Goal: Book appointment/travel/reservation

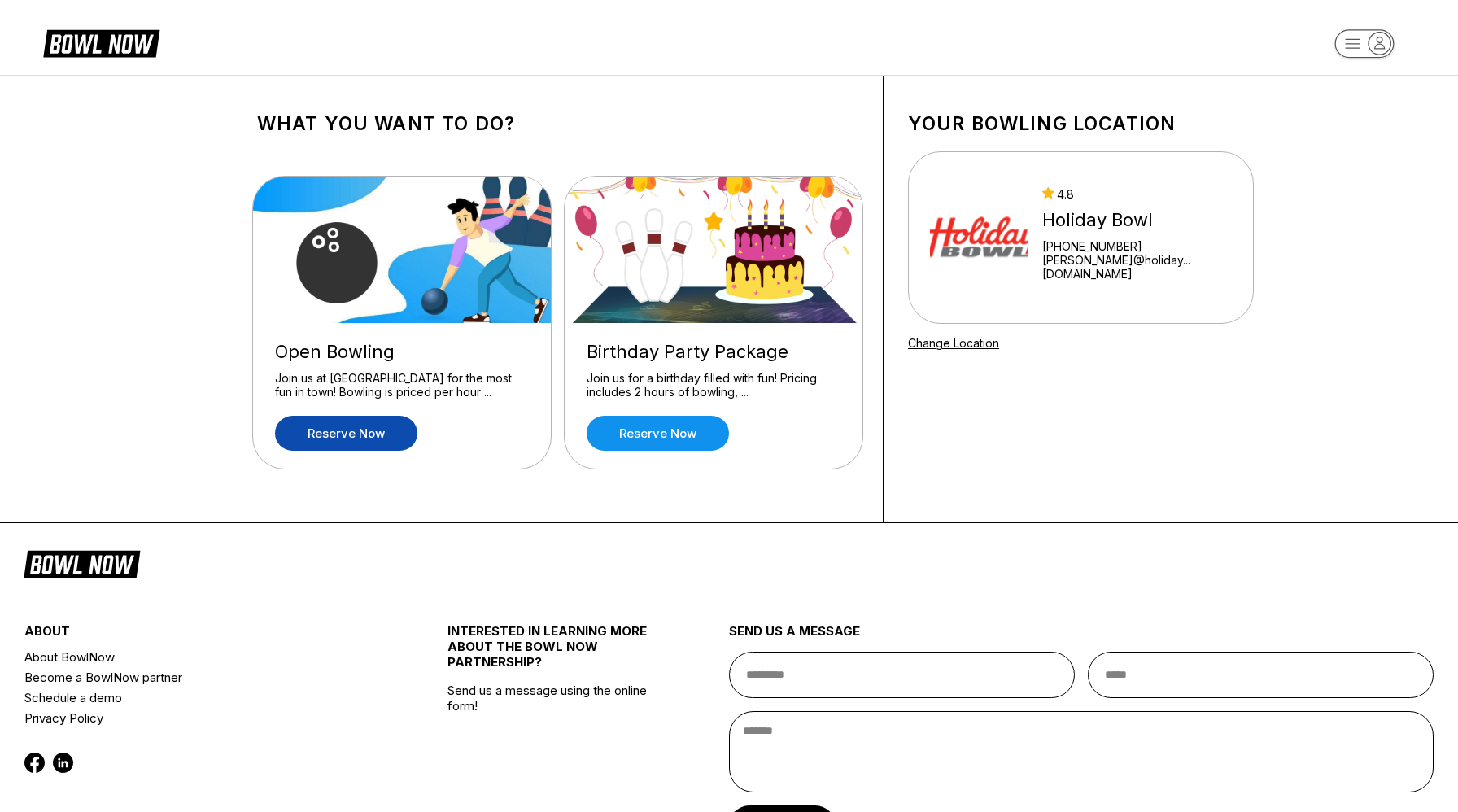
click at [357, 425] on link "Reserve now" at bounding box center [346, 433] width 143 height 35
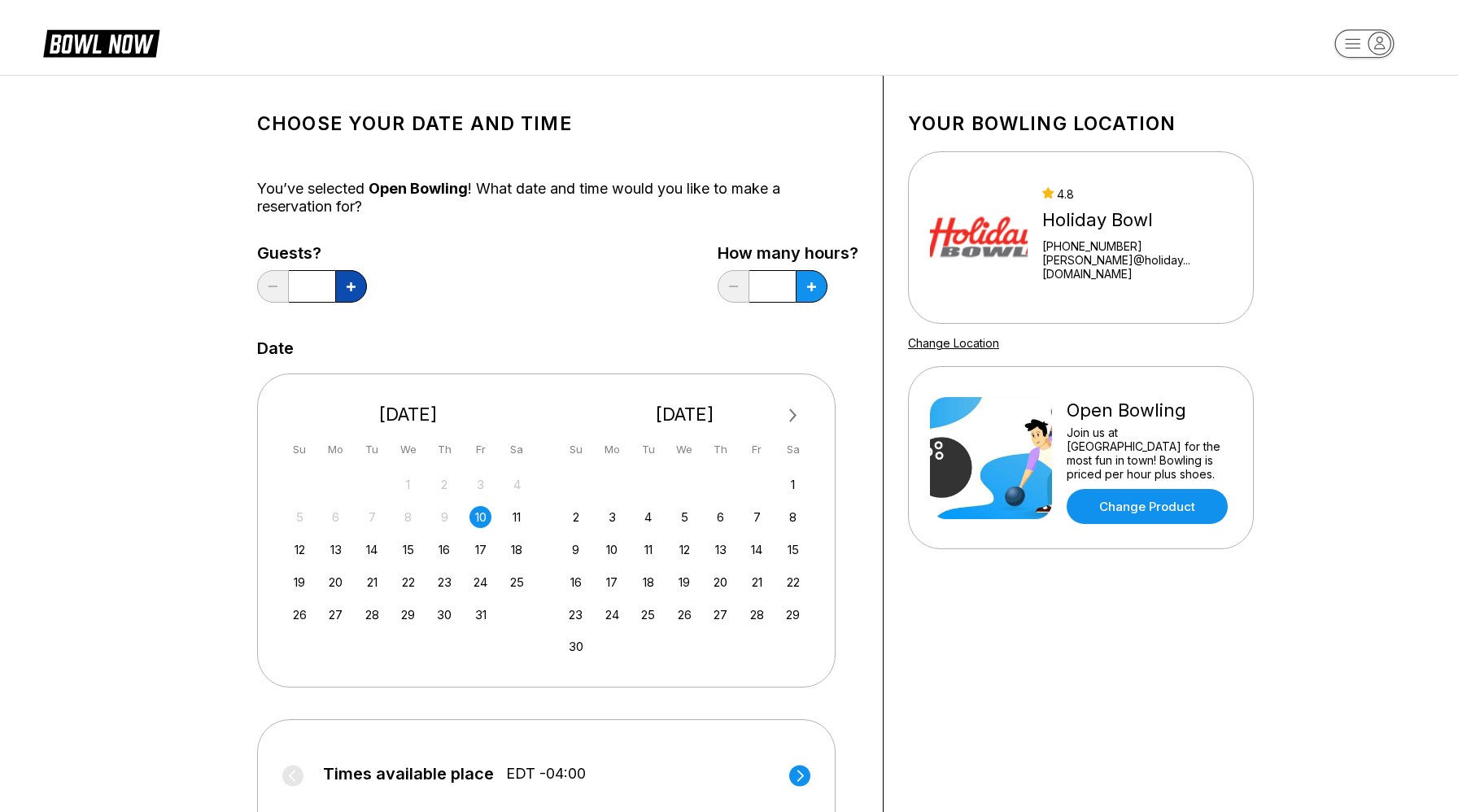
click at [353, 284] on icon at bounding box center [351, 287] width 9 height 9
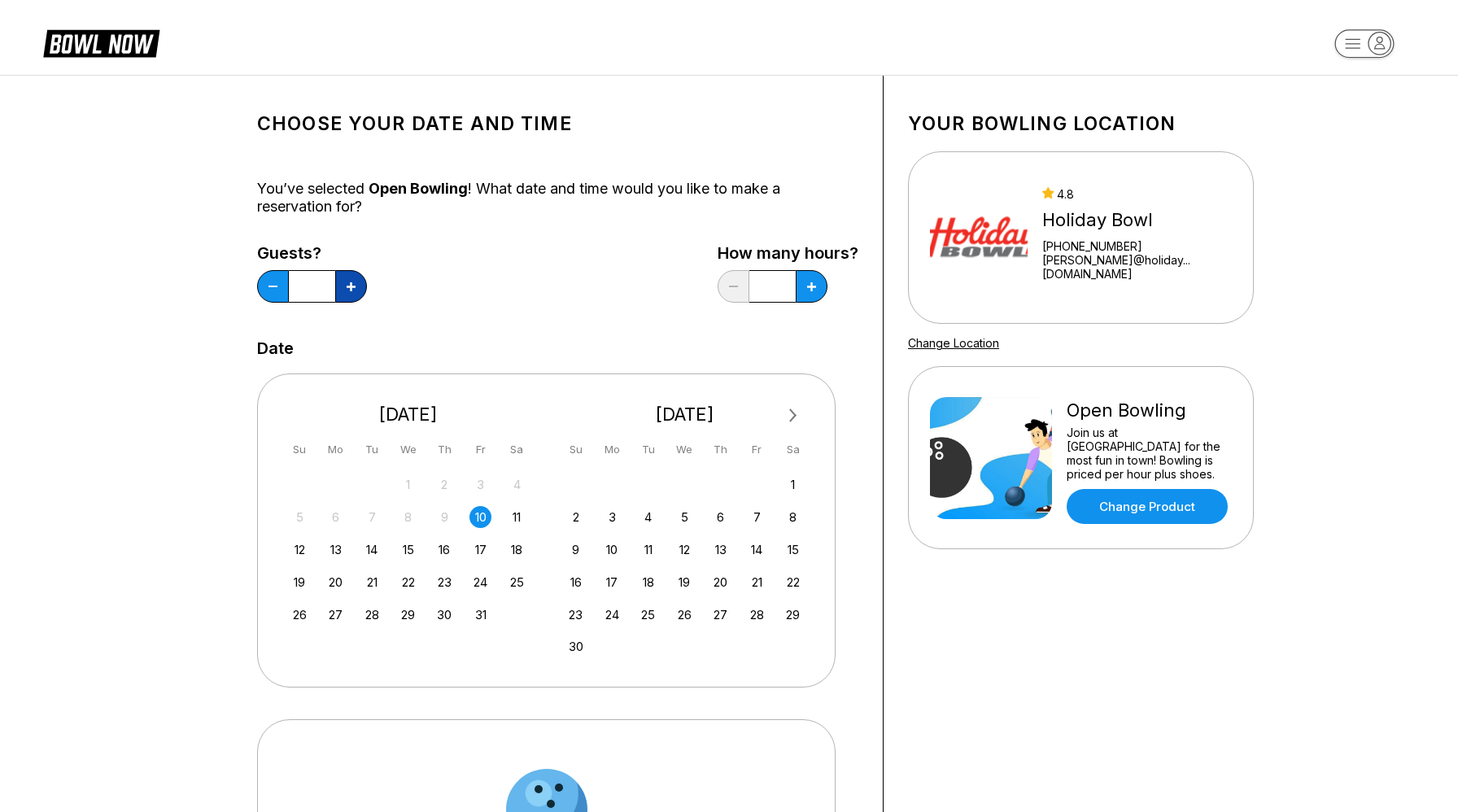
click at [353, 284] on icon at bounding box center [351, 287] width 9 height 9
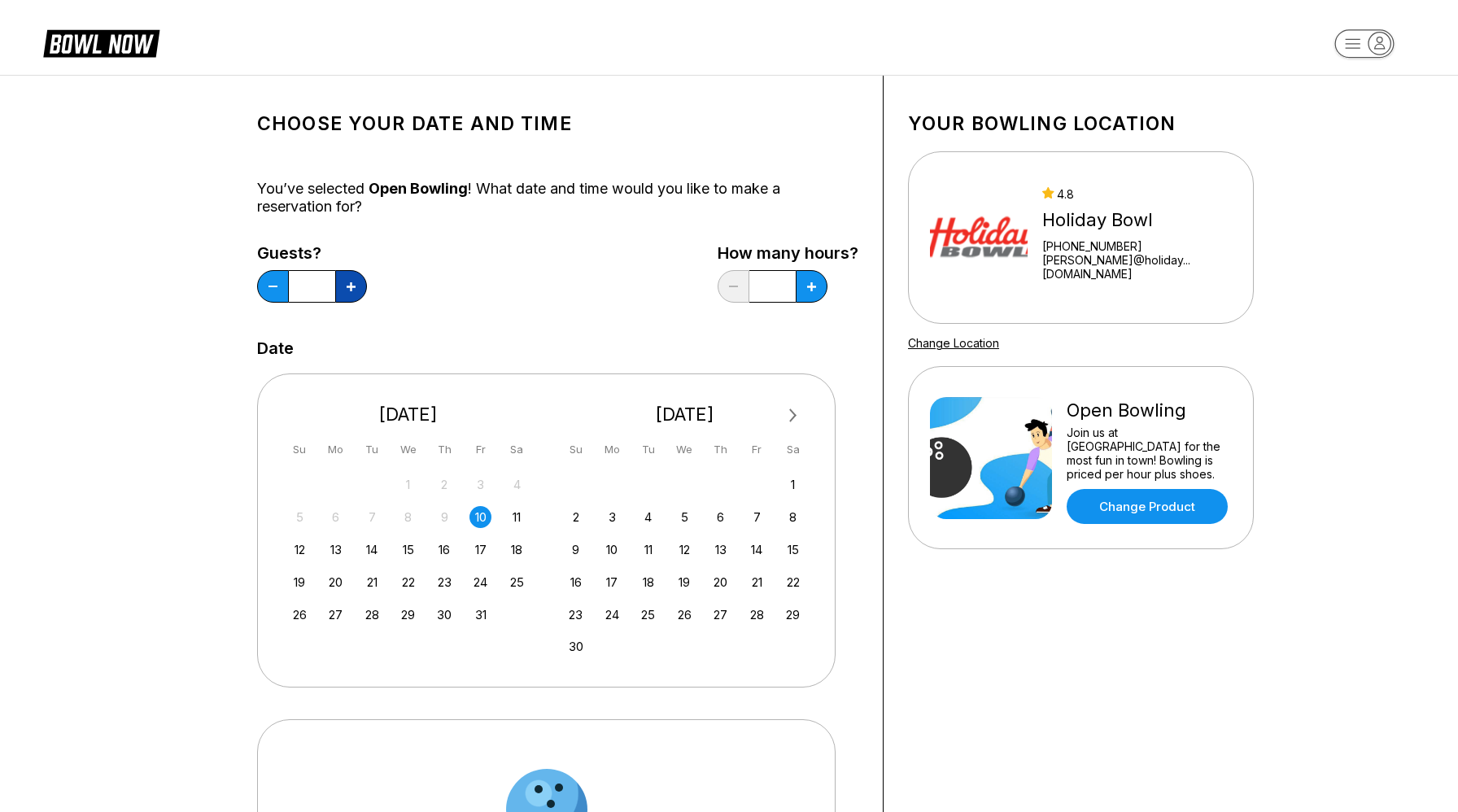
click at [353, 284] on icon at bounding box center [351, 287] width 9 height 9
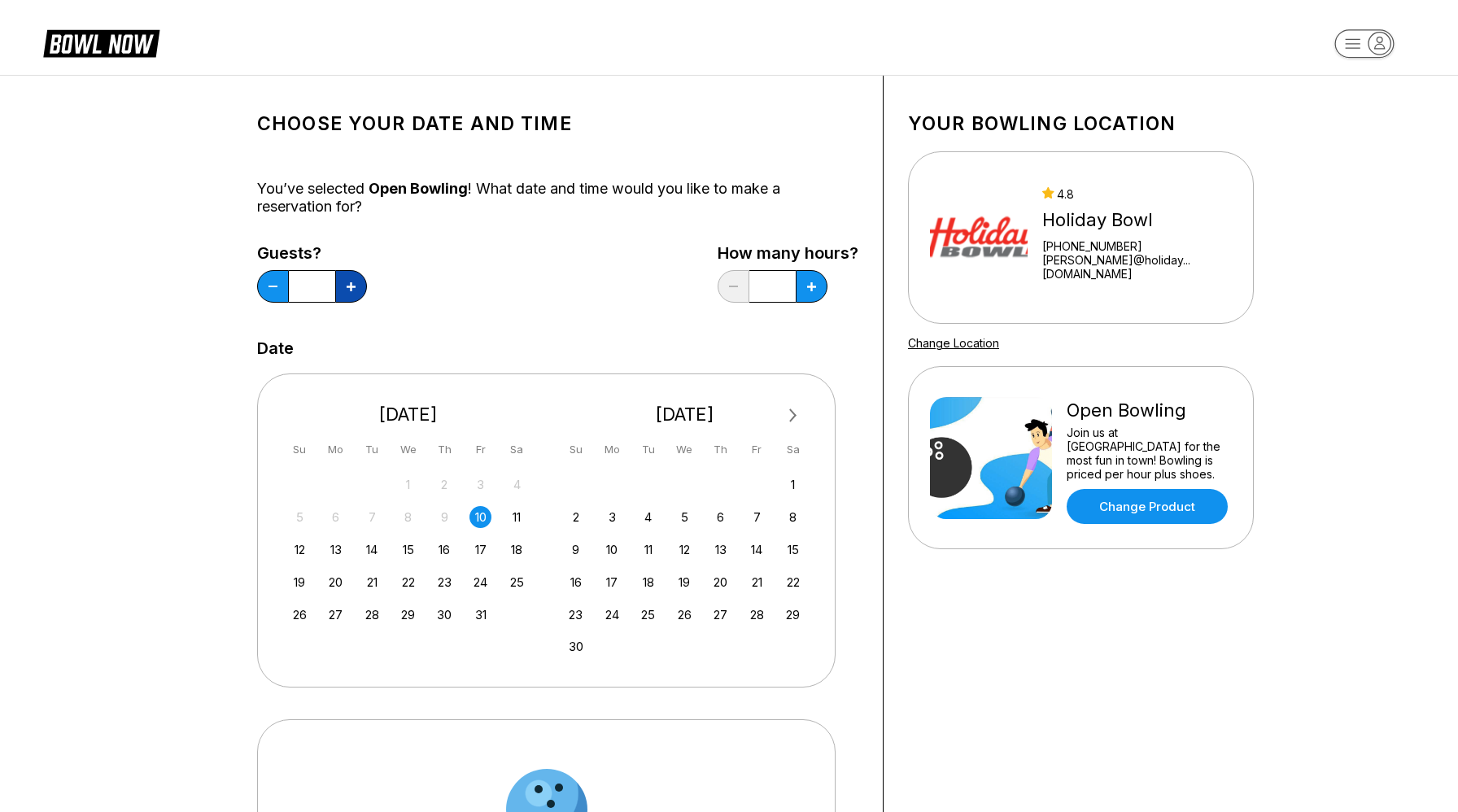
click at [353, 284] on icon at bounding box center [351, 287] width 9 height 9
type input "**"
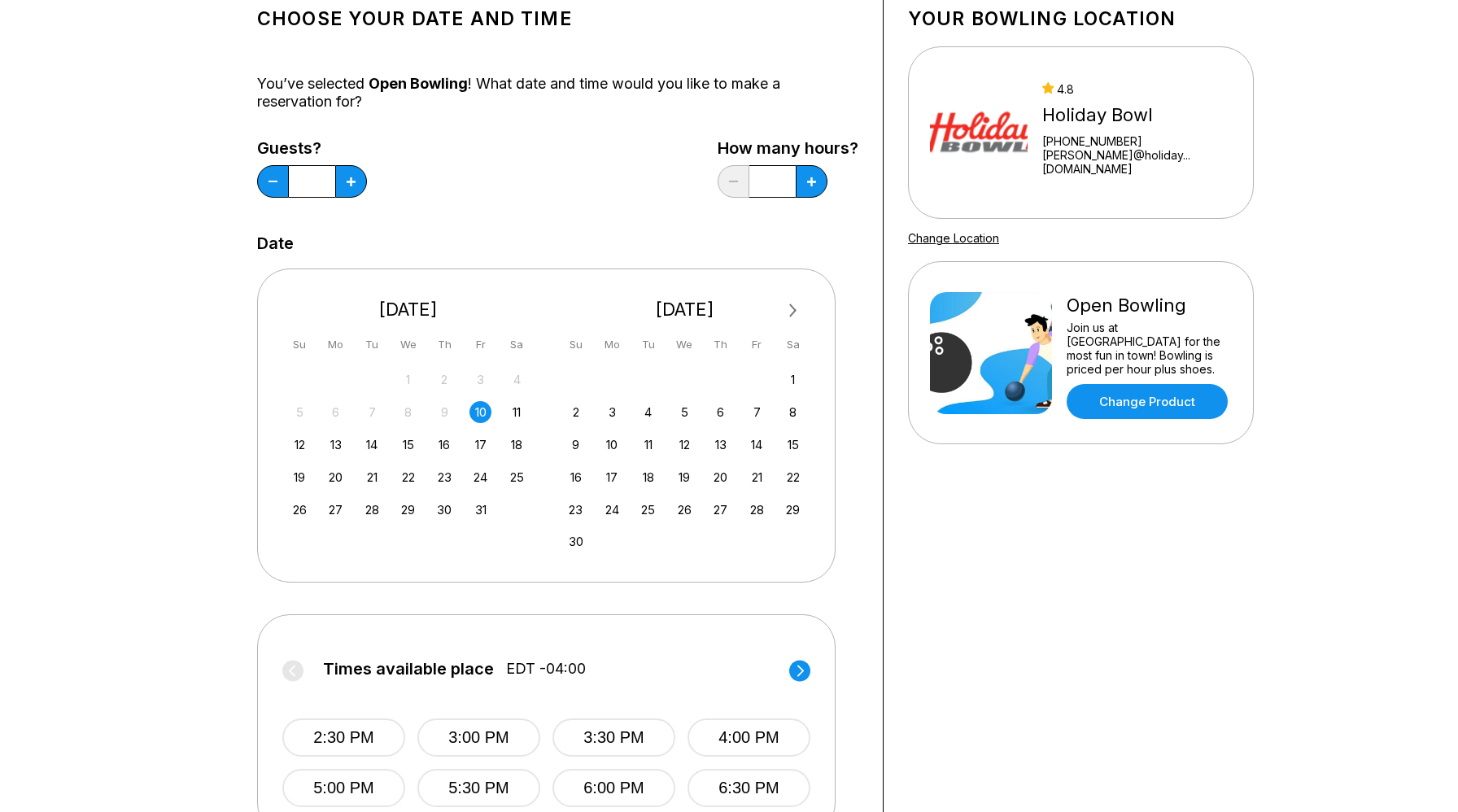
scroll to position [114, 0]
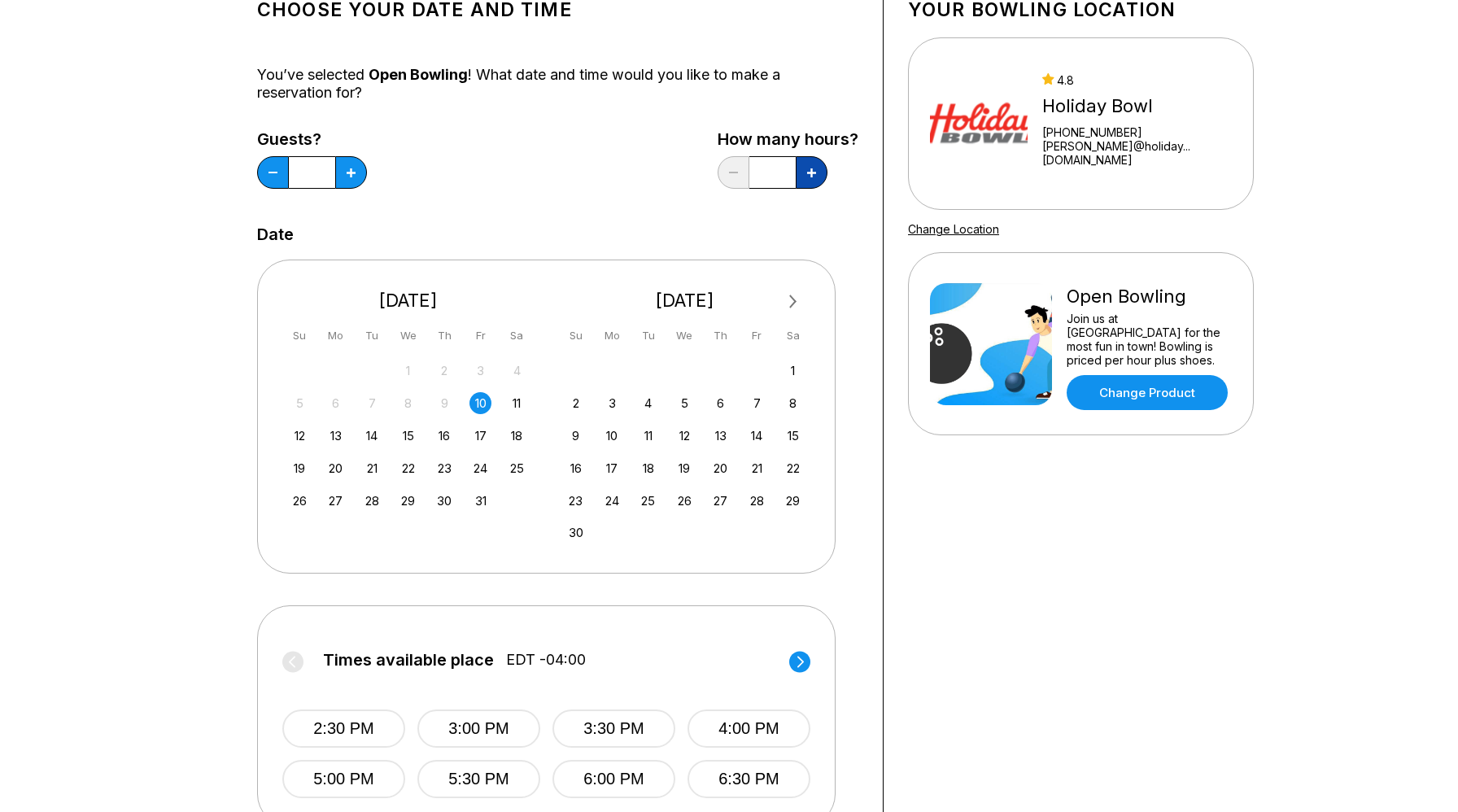
click at [812, 171] on icon at bounding box center [811, 172] width 9 height 9
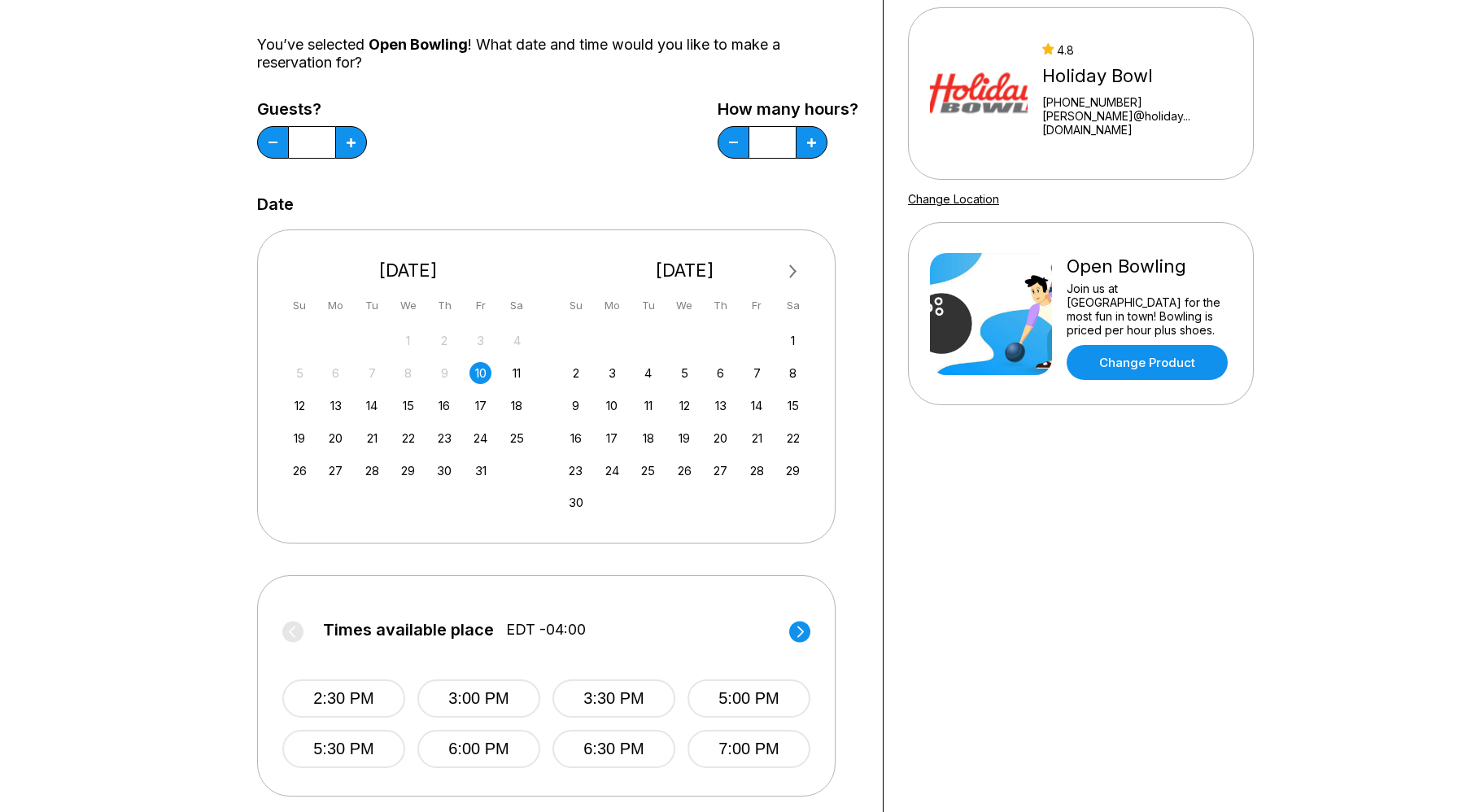
scroll to position [147, 0]
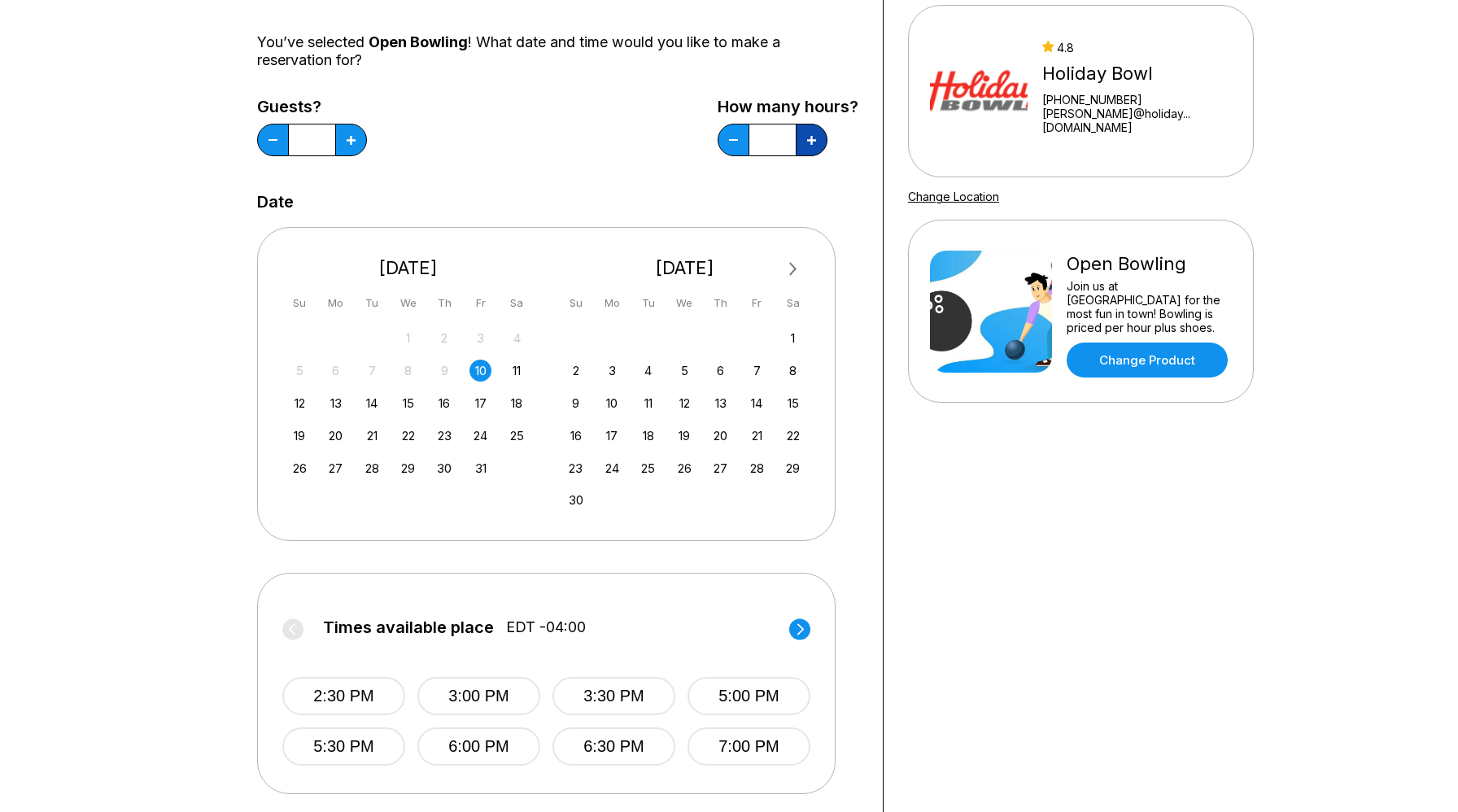
click at [812, 144] on icon at bounding box center [811, 140] width 9 height 9
click at [746, 146] on button at bounding box center [733, 139] width 32 height 32
type input "***"
click at [515, 400] on div "18" at bounding box center [516, 403] width 22 height 22
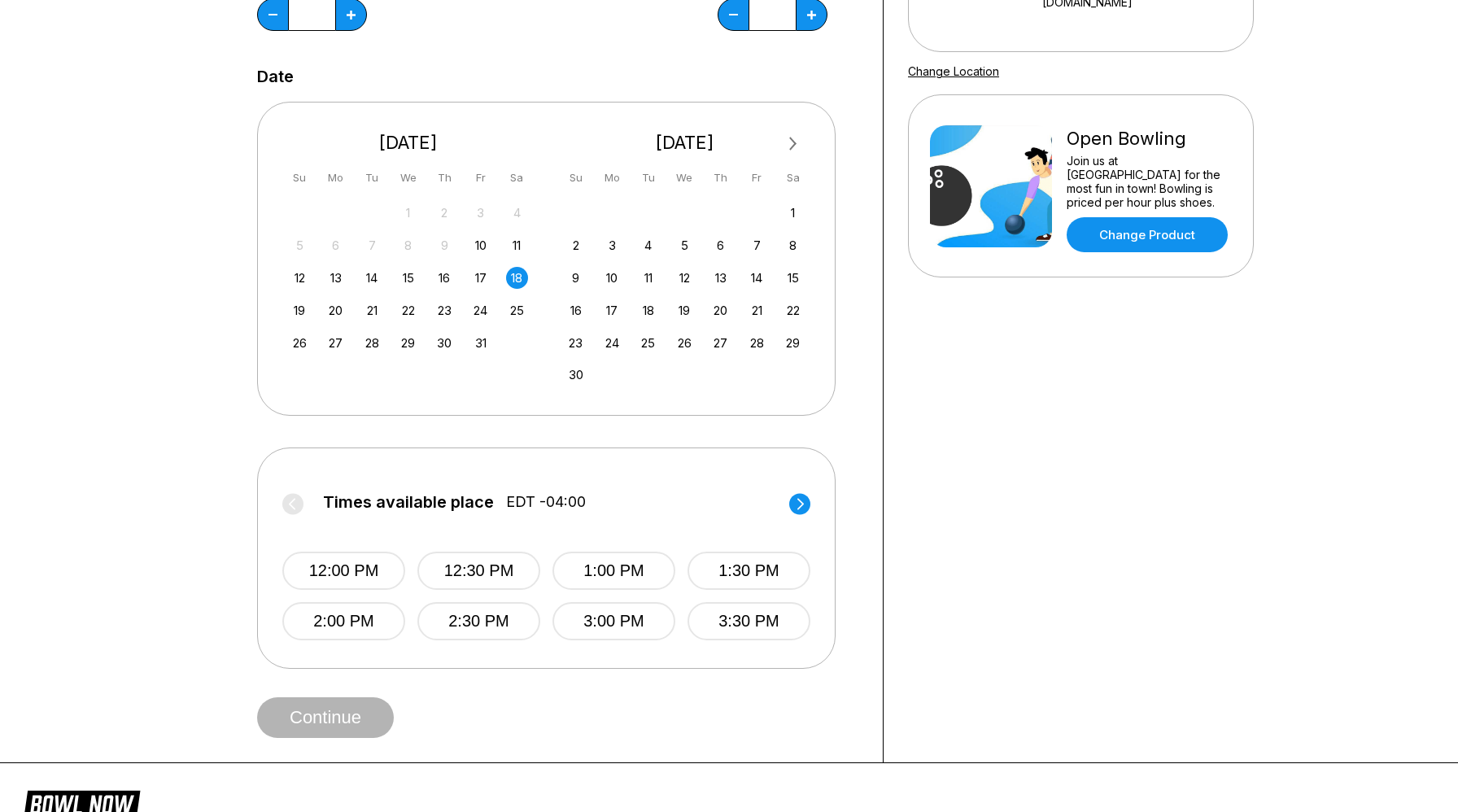
scroll to position [275, 0]
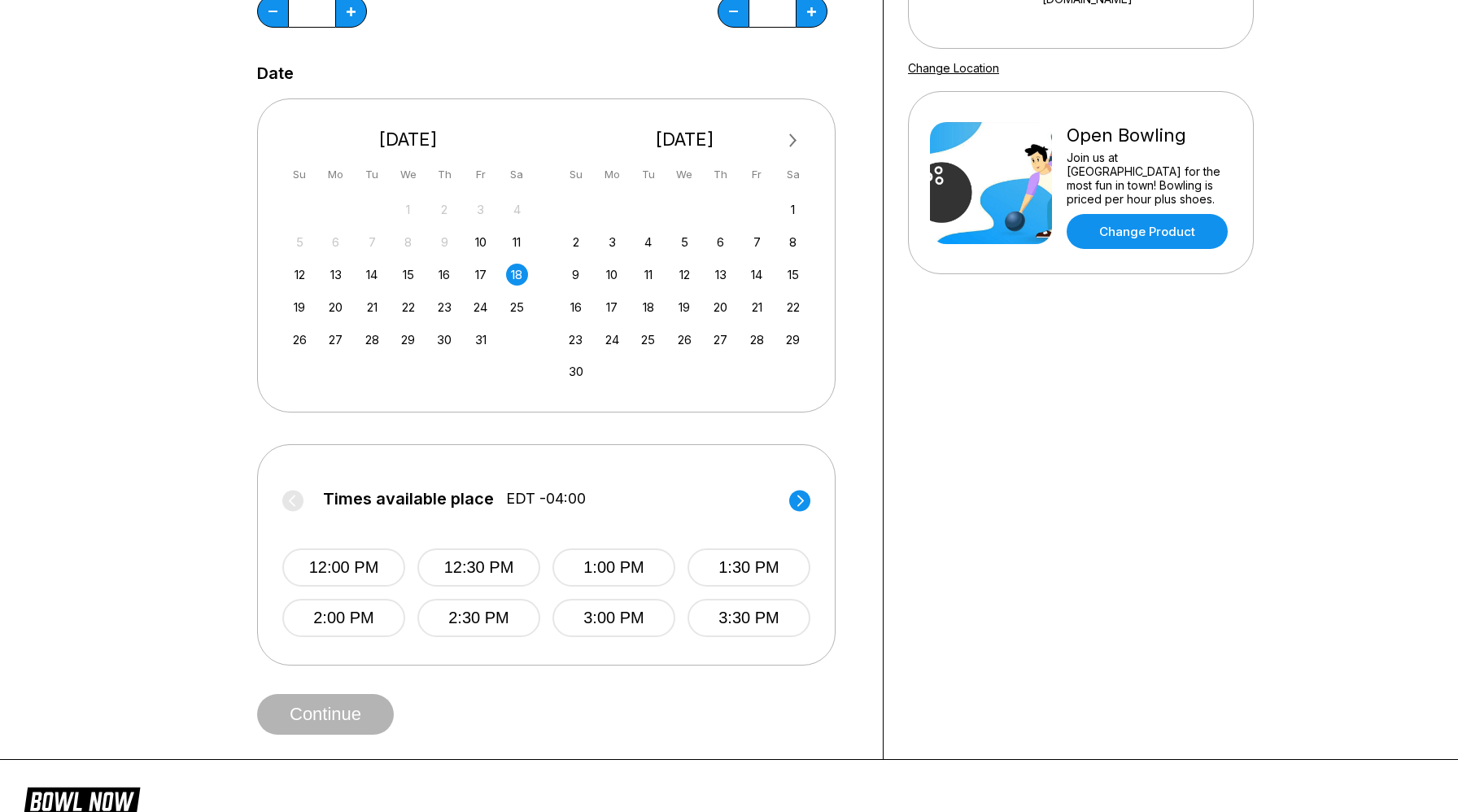
click at [801, 498] on icon at bounding box center [801, 500] width 7 height 12
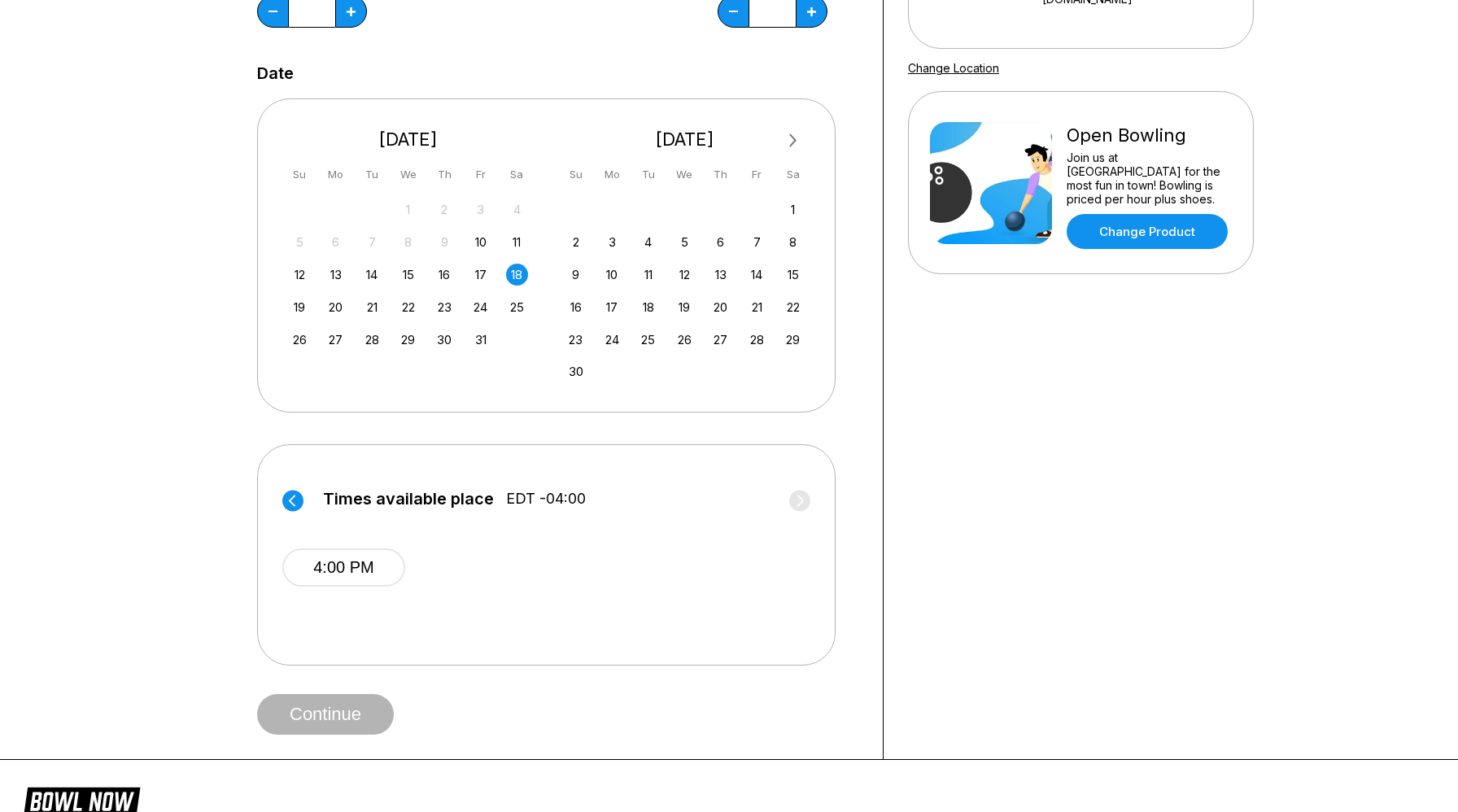
click at [290, 495] on circle at bounding box center [293, 500] width 21 height 21
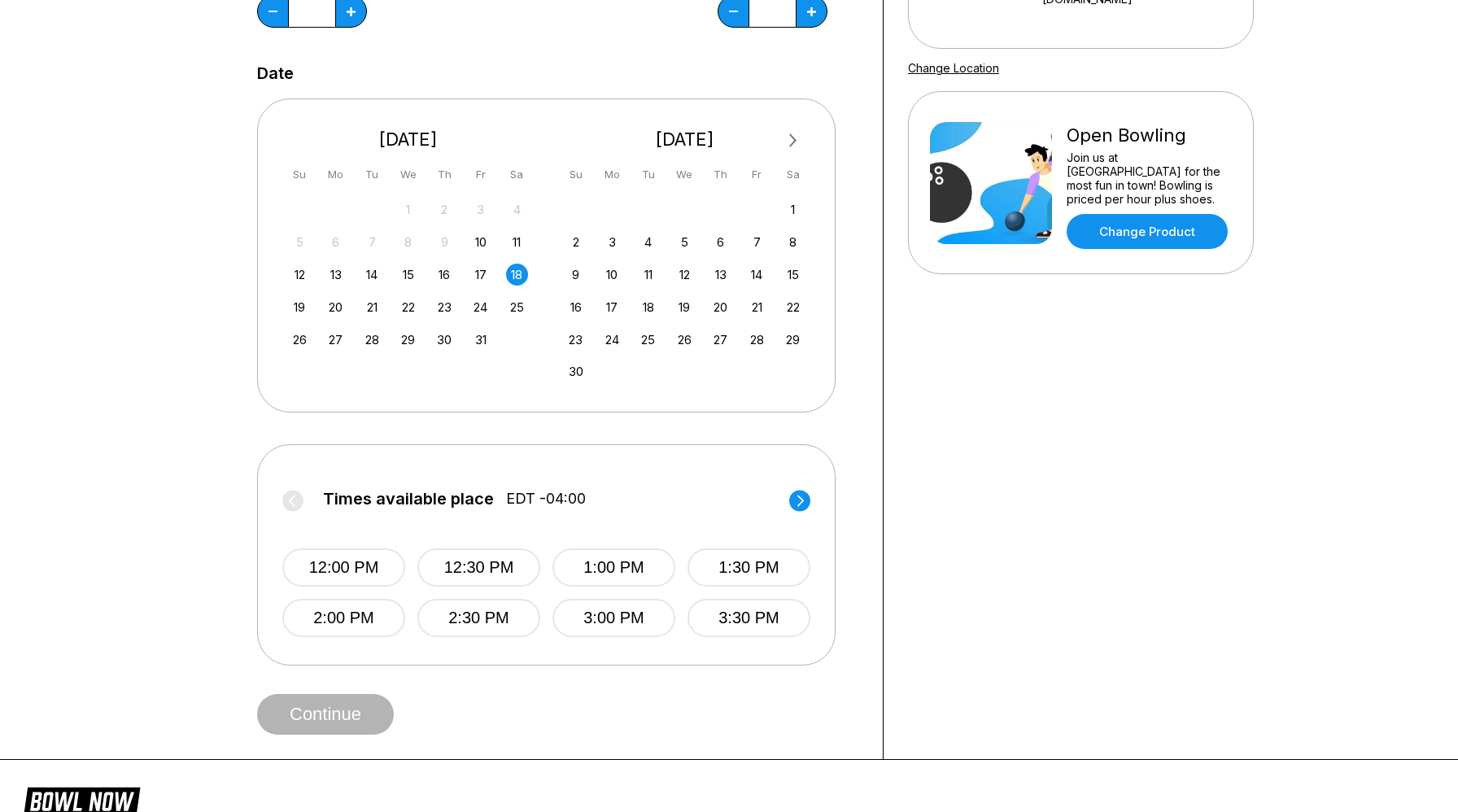
click at [794, 495] on circle at bounding box center [800, 500] width 21 height 21
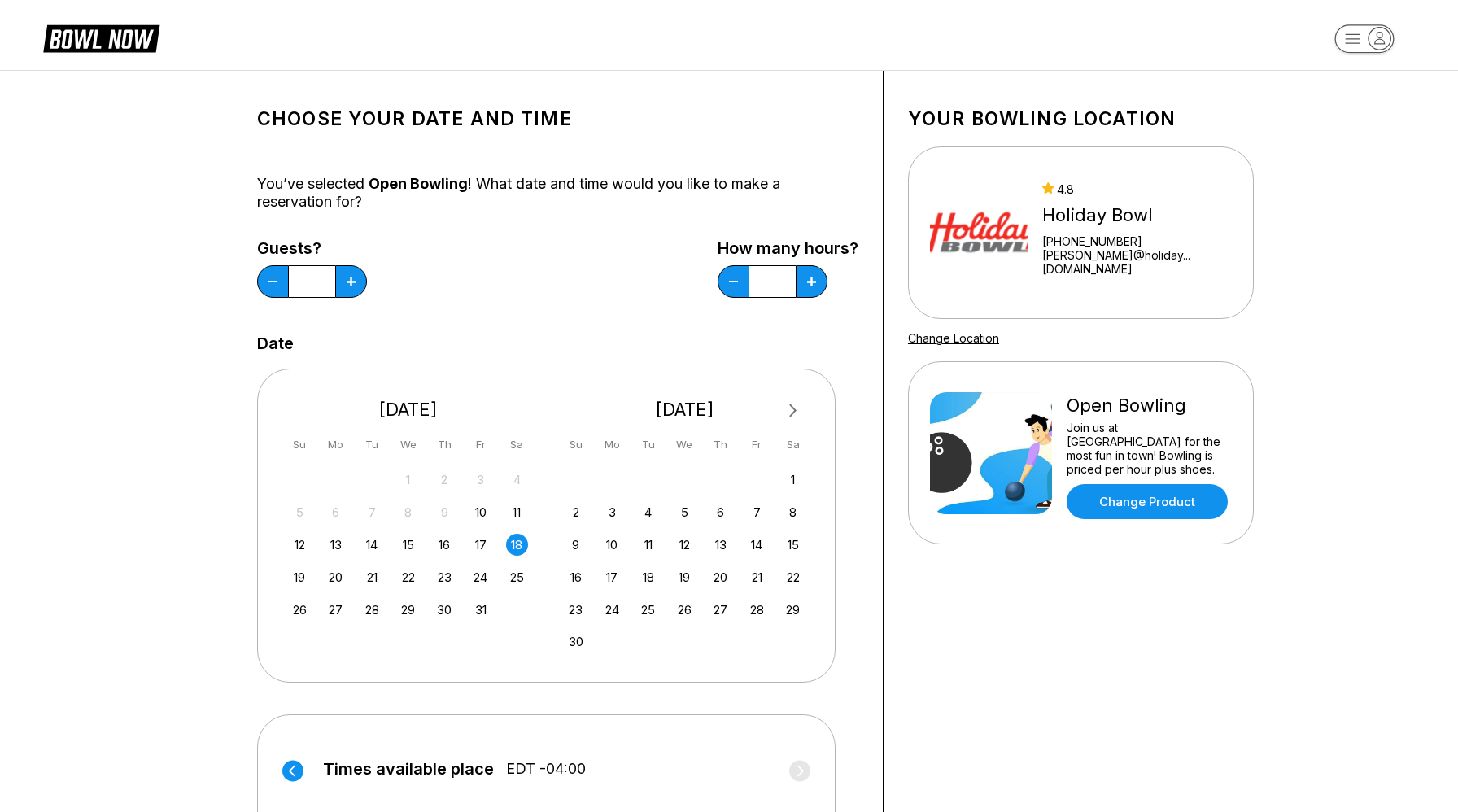
scroll to position [0, 0]
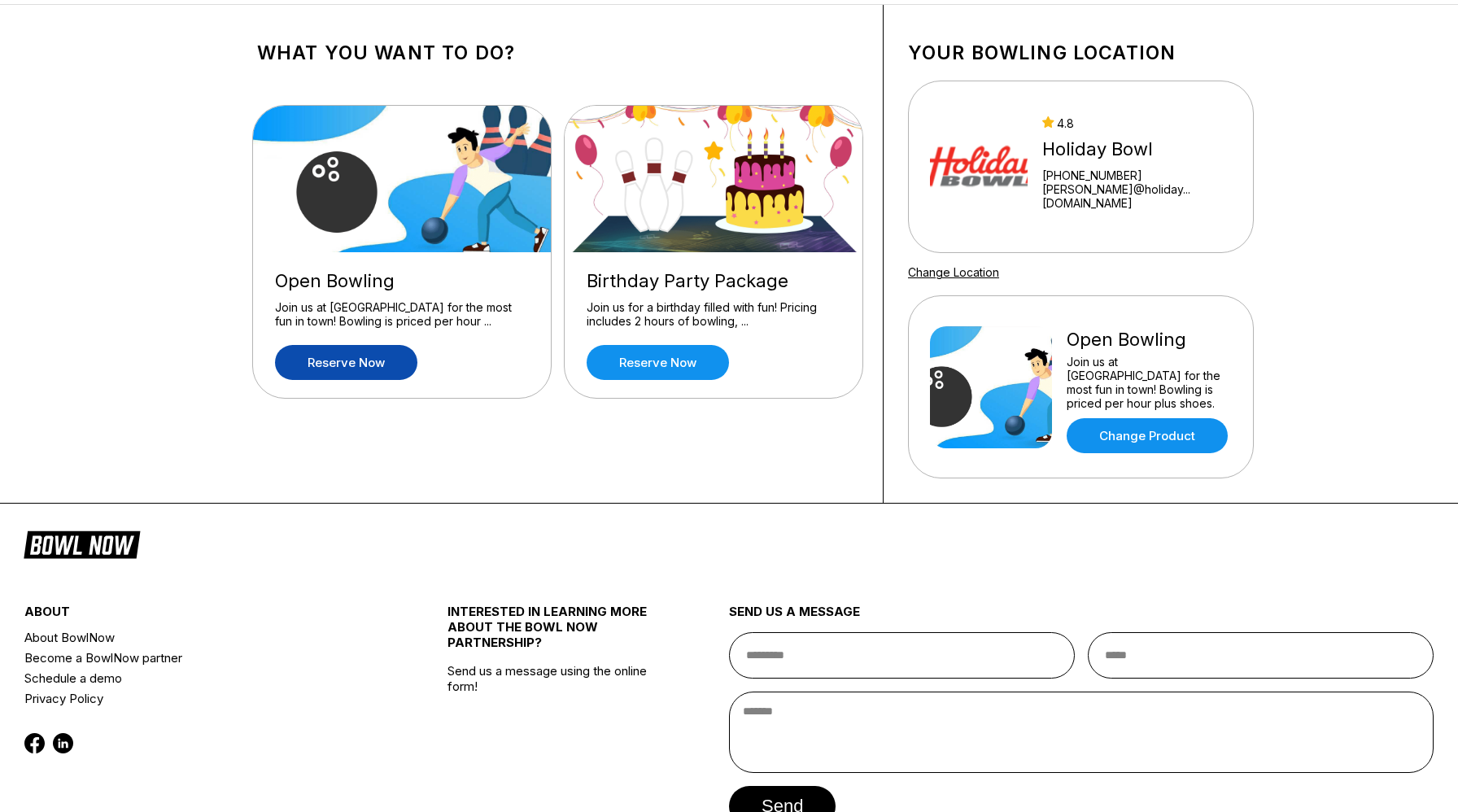
scroll to position [72, 0]
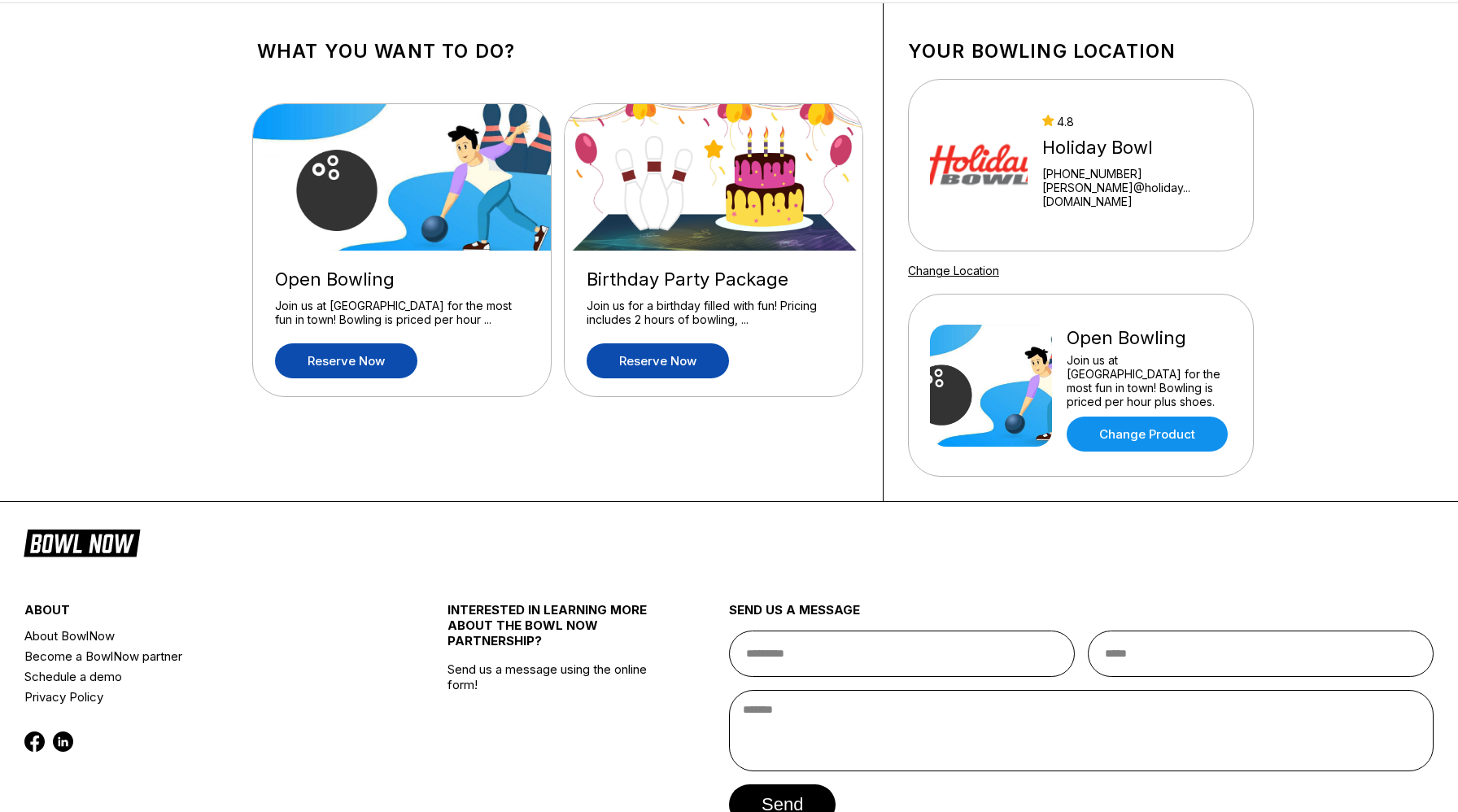
click at [653, 357] on link "Reserve now" at bounding box center [657, 361] width 143 height 35
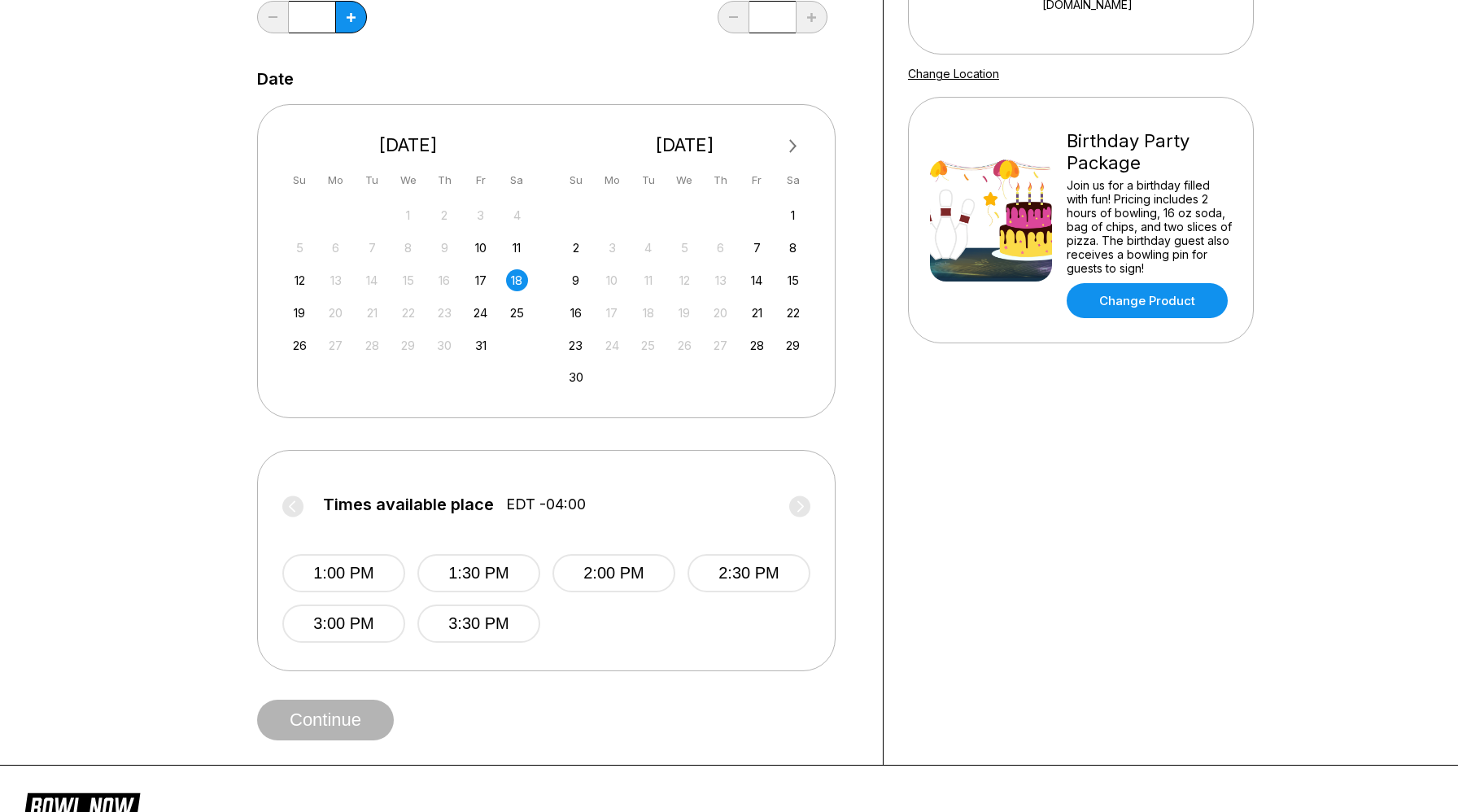
scroll to position [270, 0]
click at [790, 509] on label "Times available place EDT -04:00" at bounding box center [546, 507] width 528 height 26
